Goal: Information Seeking & Learning: Learn about a topic

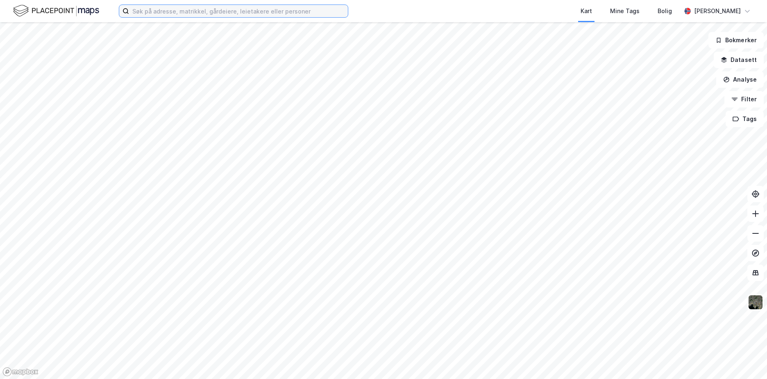
click at [158, 13] on input at bounding box center [238, 11] width 219 height 12
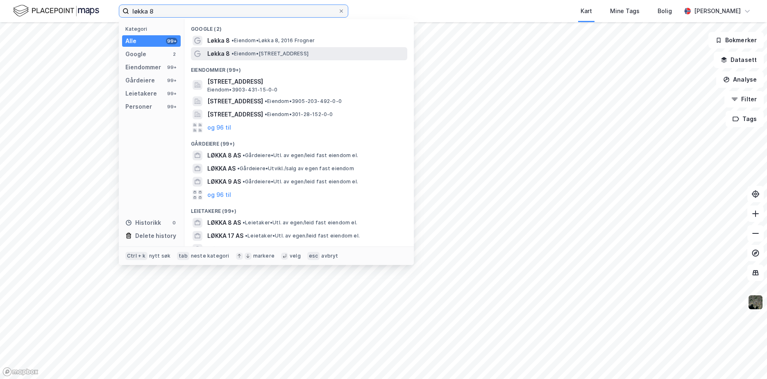
type input "løkka 8"
click at [220, 55] on span "Løkka 8" at bounding box center [218, 54] width 23 height 10
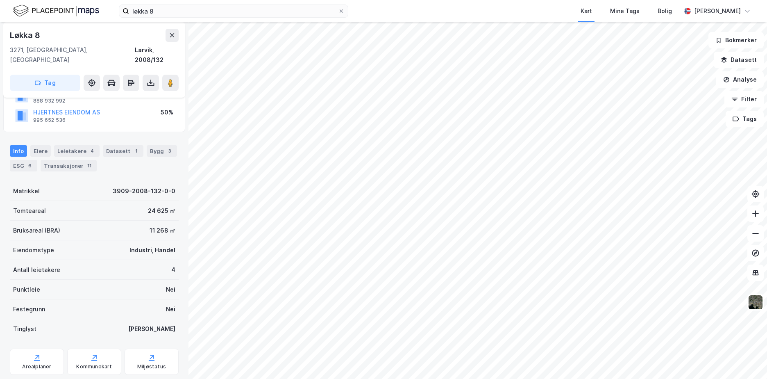
scroll to position [87, 0]
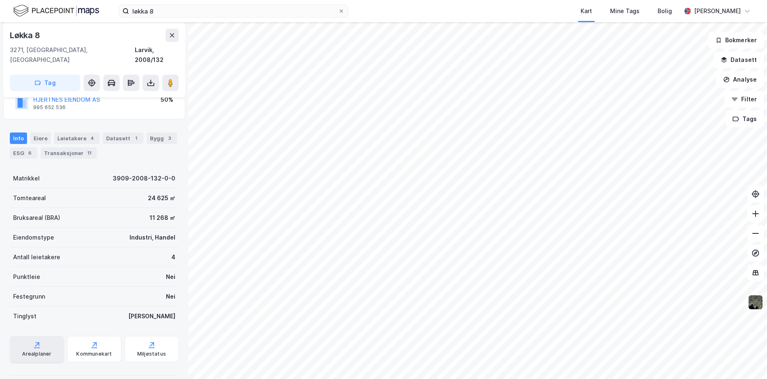
click at [38, 342] on icon at bounding box center [38, 344] width 4 height 4
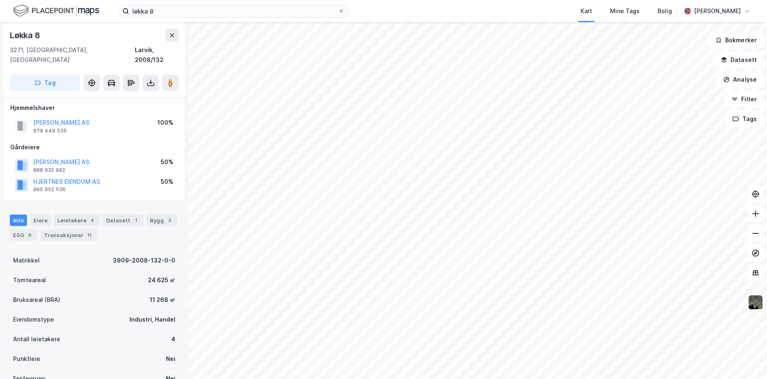
scroll to position [0, 0]
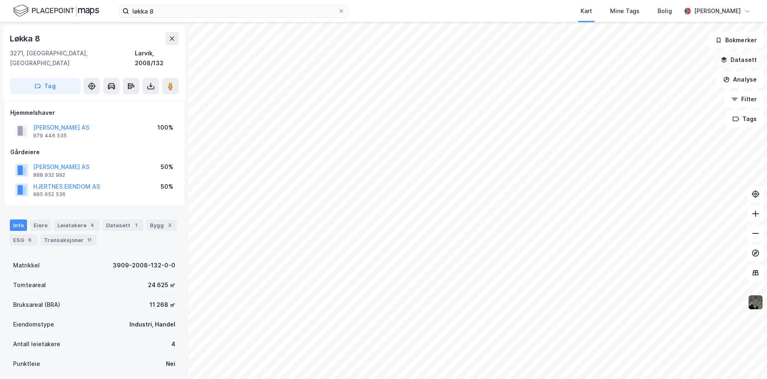
click at [742, 61] on button "Datasett" at bounding box center [739, 60] width 50 height 16
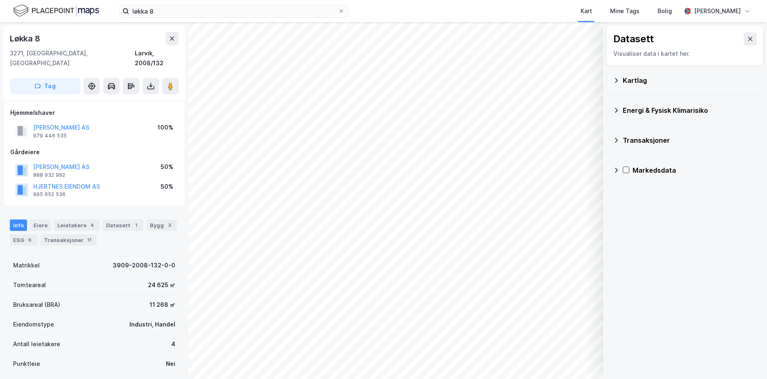
click at [618, 107] on icon at bounding box center [616, 110] width 7 height 7
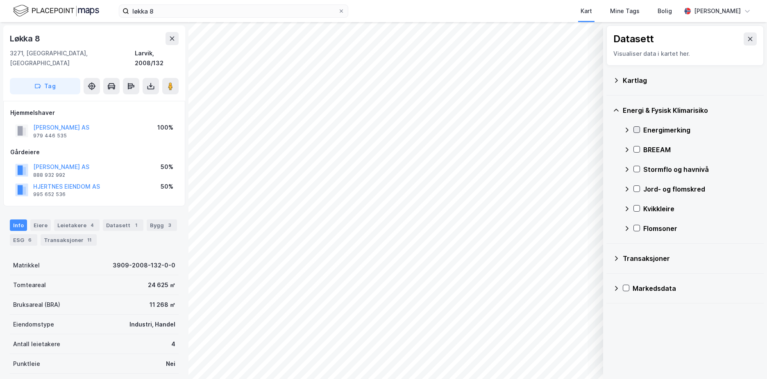
click at [636, 129] on icon at bounding box center [637, 130] width 6 height 6
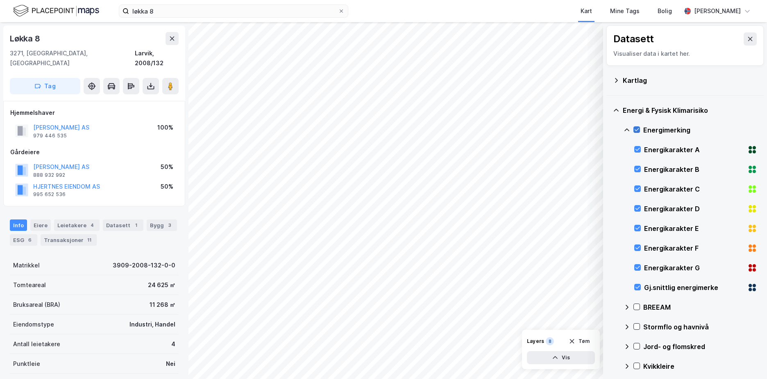
click at [636, 127] on icon at bounding box center [637, 130] width 6 height 6
click at [637, 309] on icon at bounding box center [637, 307] width 6 height 6
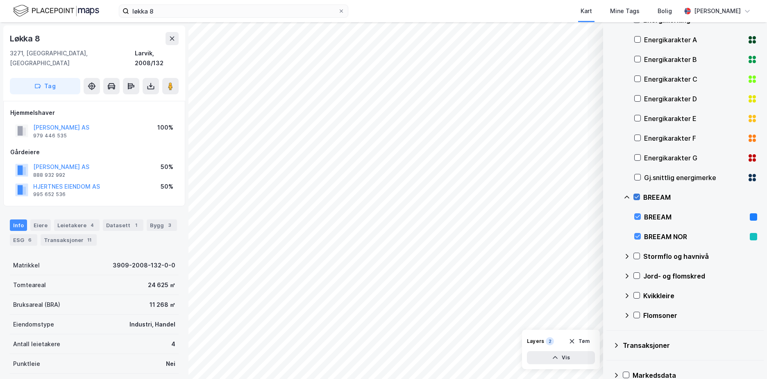
scroll to position [123, 0]
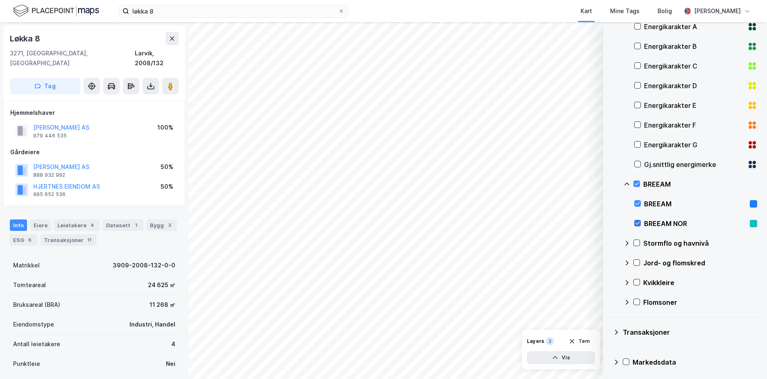
click at [636, 220] on div at bounding box center [637, 223] width 7 height 7
click at [636, 220] on icon at bounding box center [638, 223] width 6 height 6
click at [635, 205] on icon at bounding box center [638, 203] width 6 height 6
click at [640, 184] on div at bounding box center [637, 183] width 7 height 7
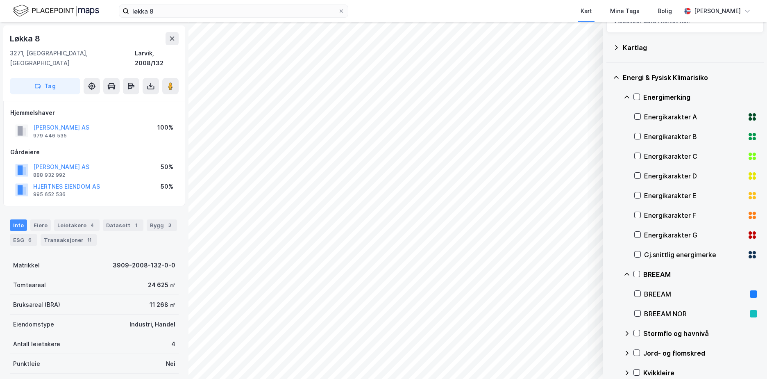
scroll to position [0, 0]
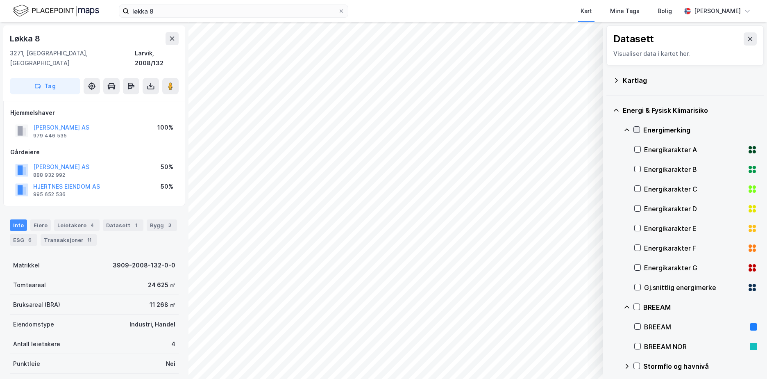
click at [636, 128] on icon at bounding box center [637, 130] width 6 height 6
click at [637, 129] on icon at bounding box center [637, 130] width 6 height 6
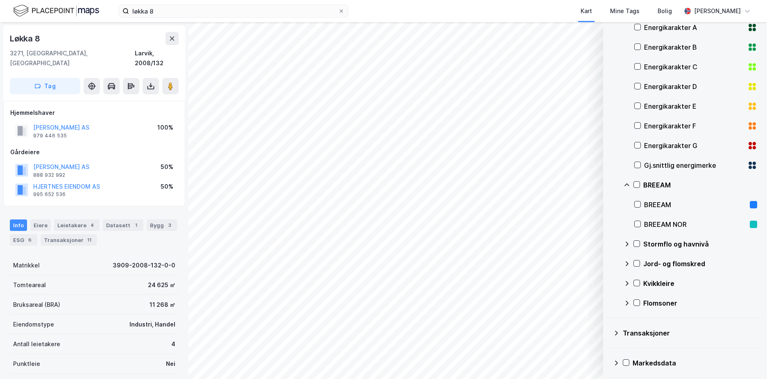
scroll to position [125, 0]
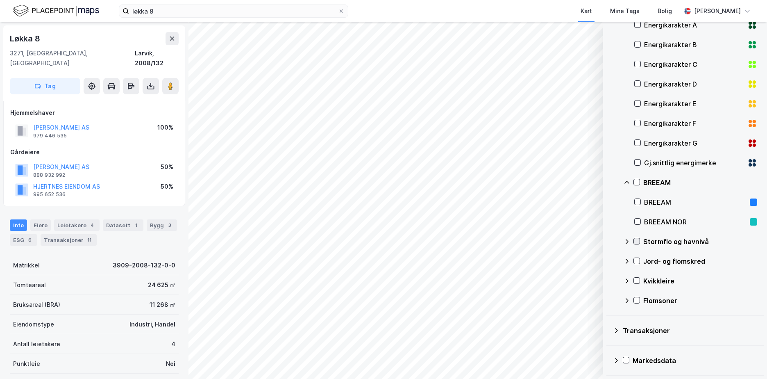
click at [636, 240] on icon at bounding box center [637, 241] width 6 height 6
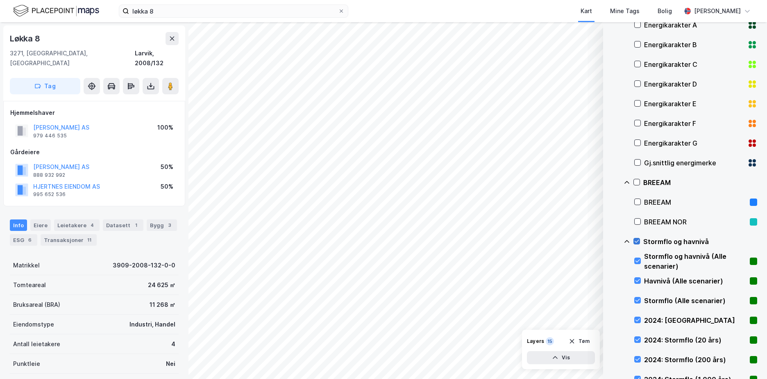
click at [636, 241] on icon at bounding box center [637, 241] width 6 height 6
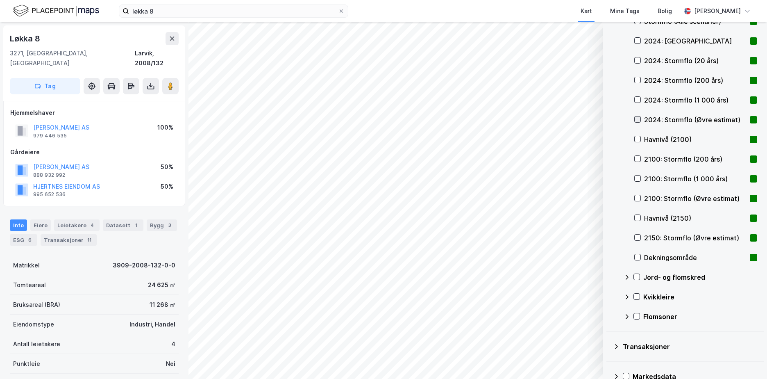
scroll to position [411, 0]
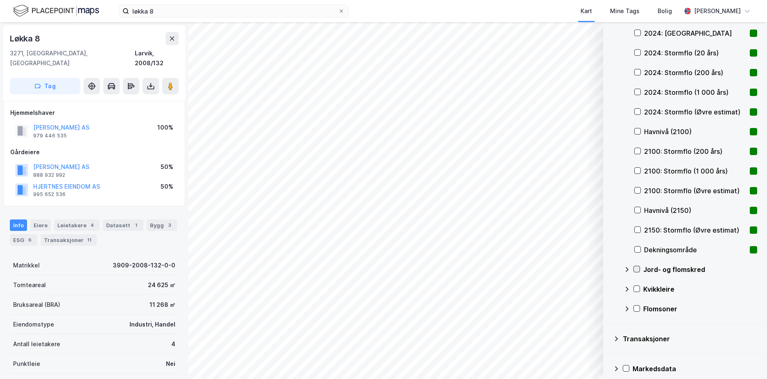
click at [638, 268] on icon at bounding box center [637, 269] width 6 height 6
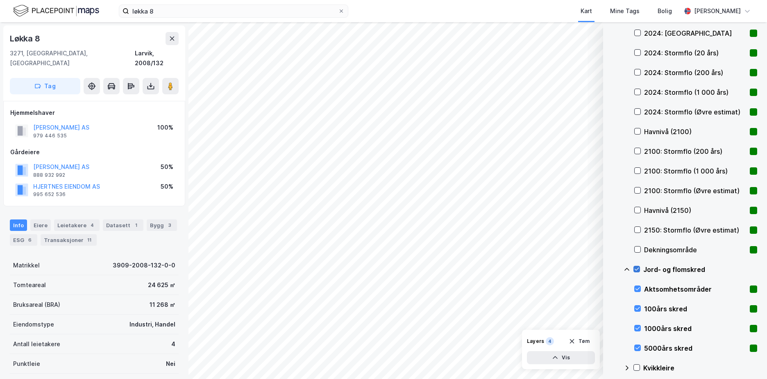
click at [638, 268] on icon at bounding box center [637, 269] width 6 height 6
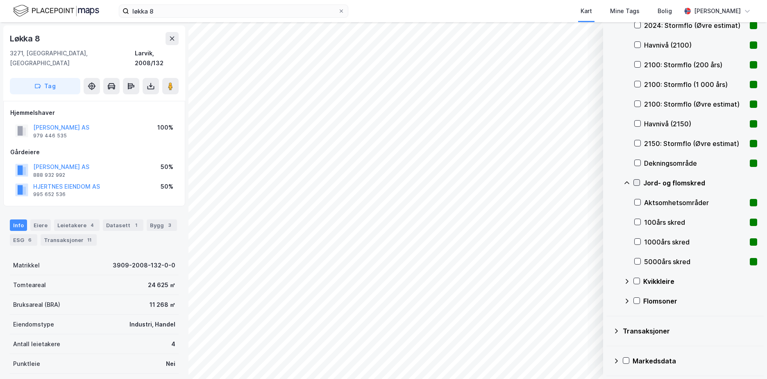
scroll to position [498, 0]
click at [636, 280] on icon at bounding box center [637, 280] width 6 height 6
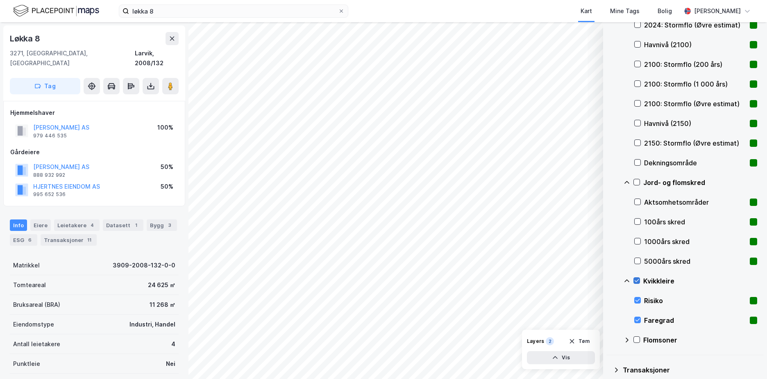
click at [636, 279] on icon at bounding box center [637, 280] width 6 height 6
click at [553, 353] on button "Vis" at bounding box center [561, 357] width 68 height 13
click at [558, 320] on icon at bounding box center [557, 319] width 7 height 7
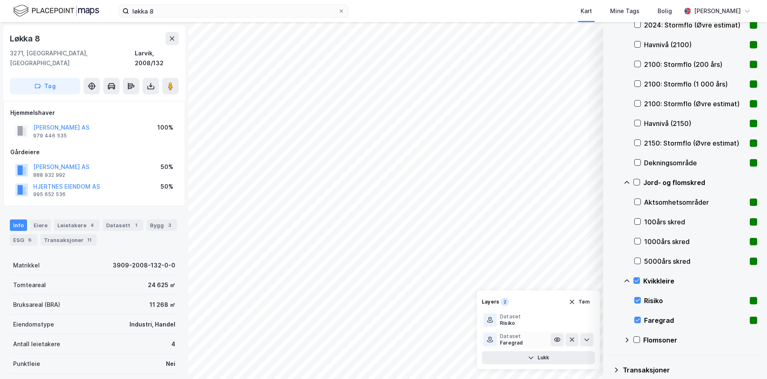
click at [556, 335] on button at bounding box center [557, 339] width 13 height 13
click at [638, 183] on icon at bounding box center [637, 182] width 6 height 6
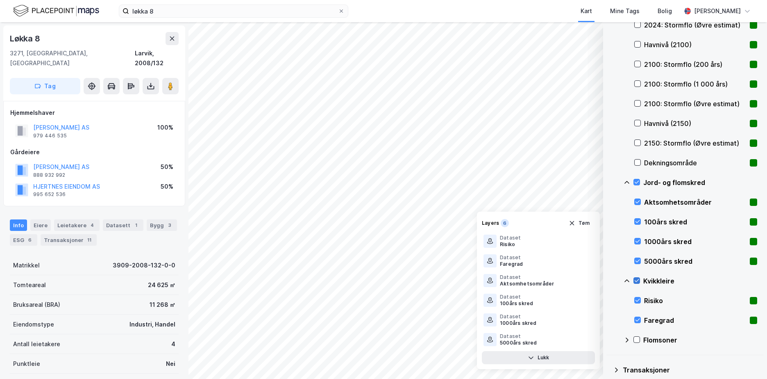
click at [637, 279] on icon at bounding box center [637, 280] width 6 height 6
click at [637, 182] on icon at bounding box center [637, 182] width 6 height 6
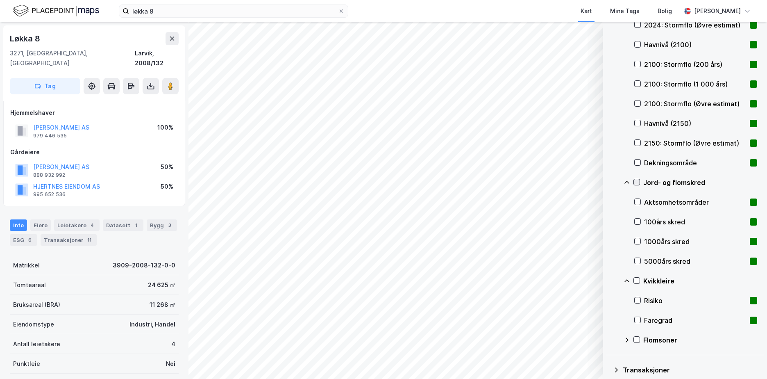
click at [636, 182] on icon at bounding box center [637, 182] width 6 height 6
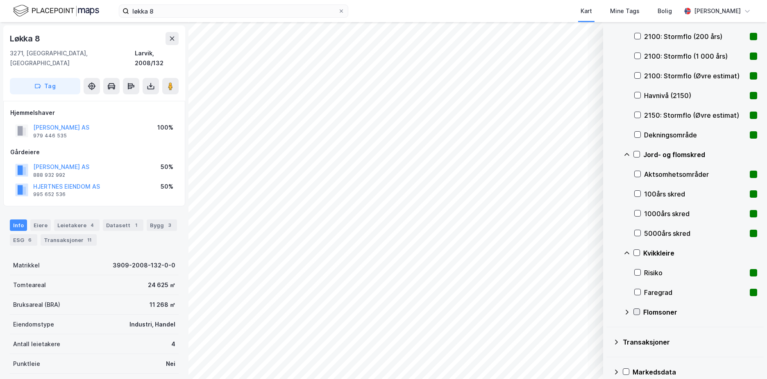
scroll to position [538, 0]
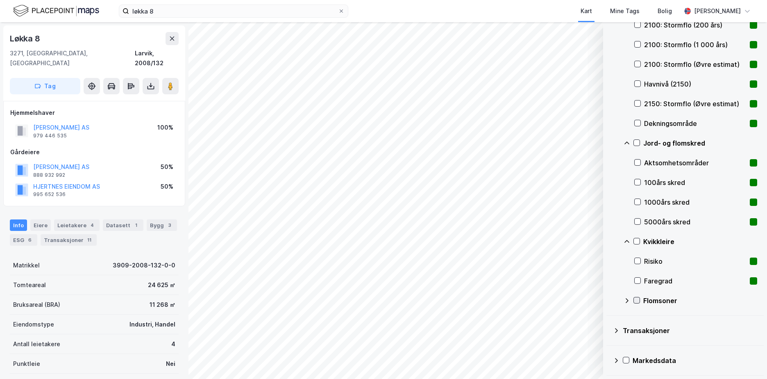
click at [638, 298] on icon at bounding box center [637, 300] width 6 height 6
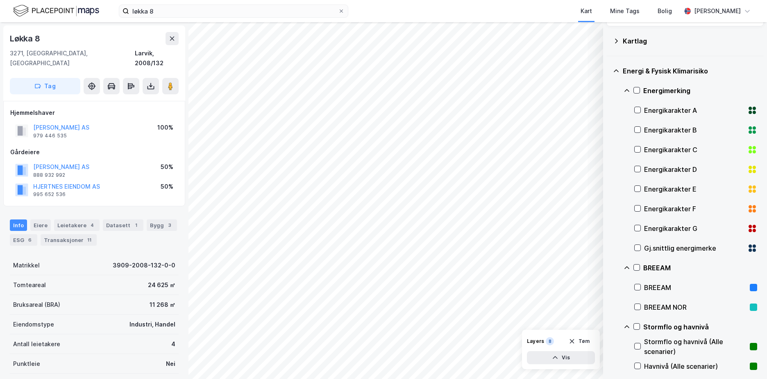
scroll to position [0, 0]
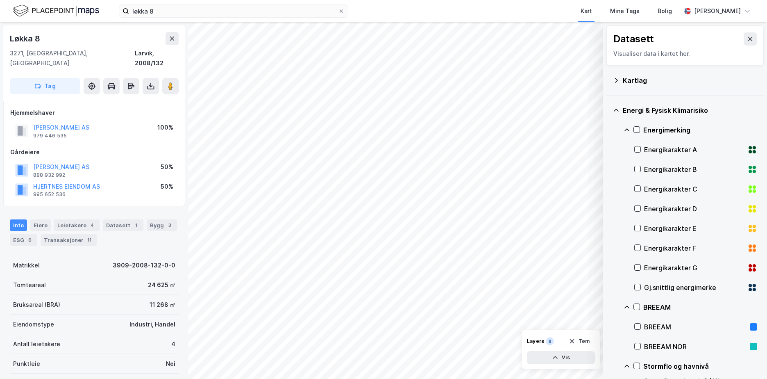
click at [615, 79] on icon at bounding box center [616, 80] width 7 height 7
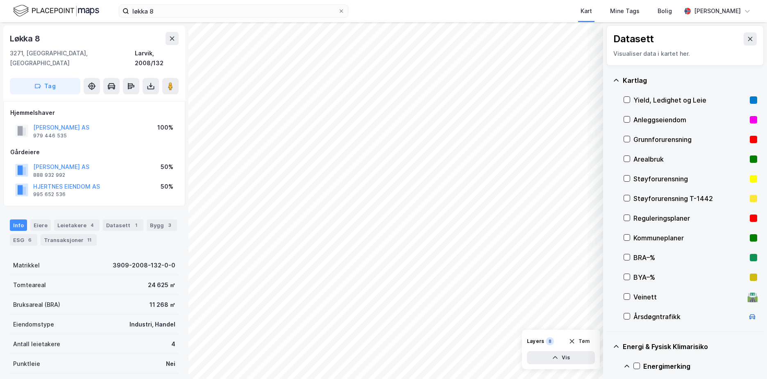
click at [639, 140] on div "Grunnforurensning" at bounding box center [690, 139] width 113 height 10
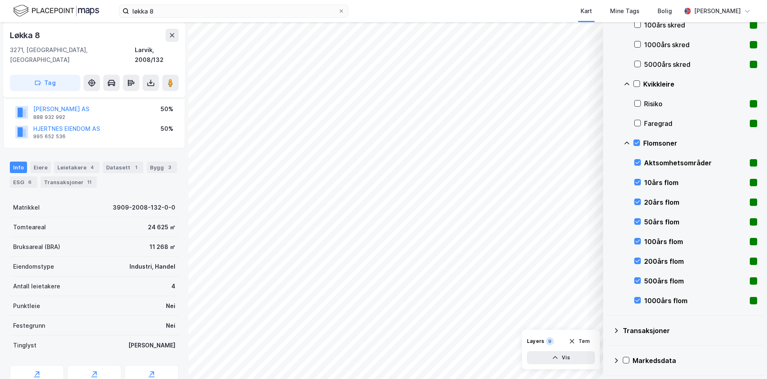
scroll to position [87, 0]
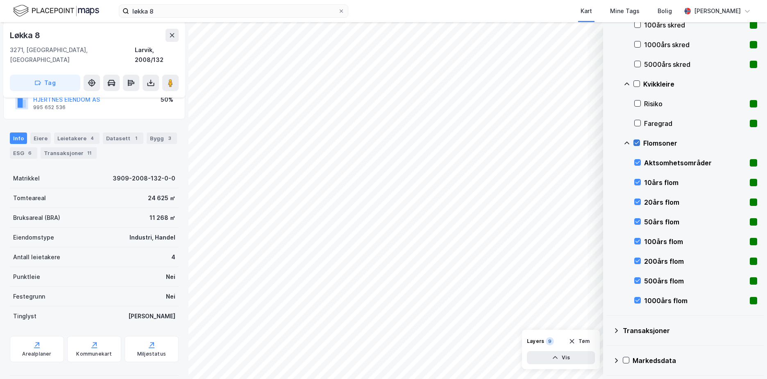
click at [638, 142] on icon at bounding box center [637, 142] width 5 height 3
